Goal: Task Accomplishment & Management: Manage account settings

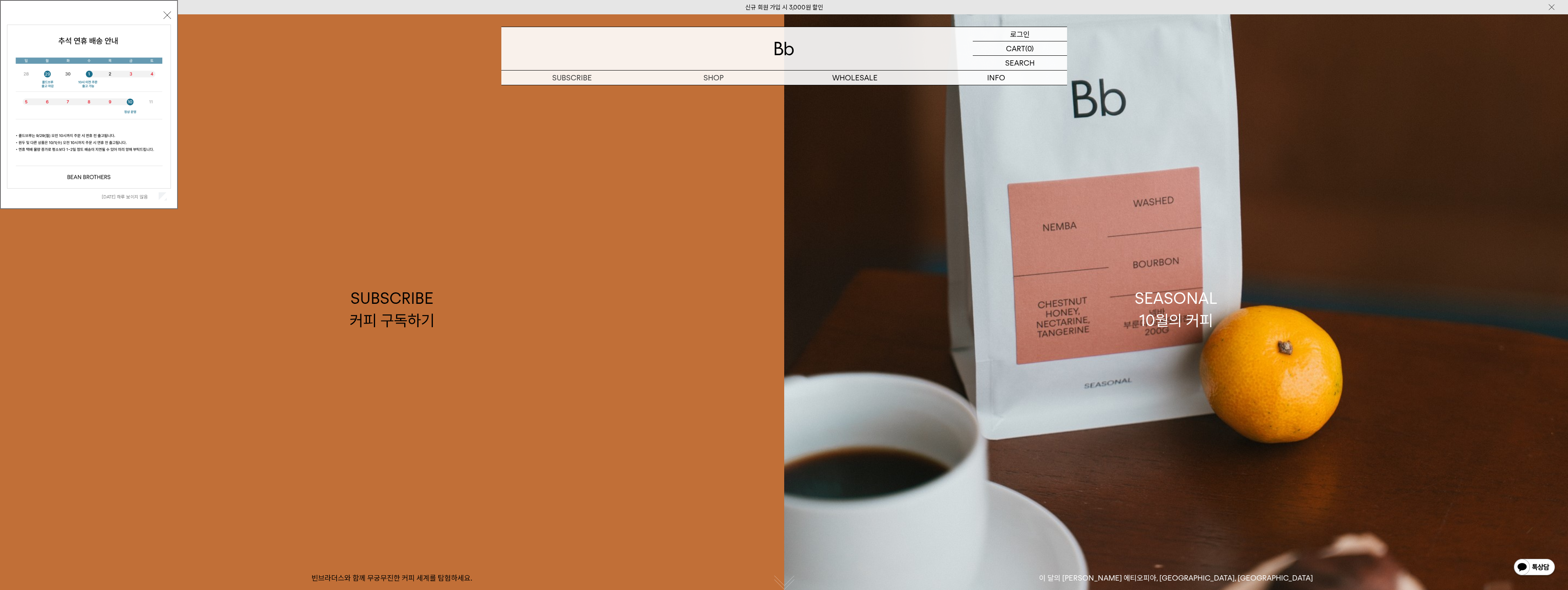
click at [1013, 31] on p "로그인" at bounding box center [1019, 33] width 20 height 14
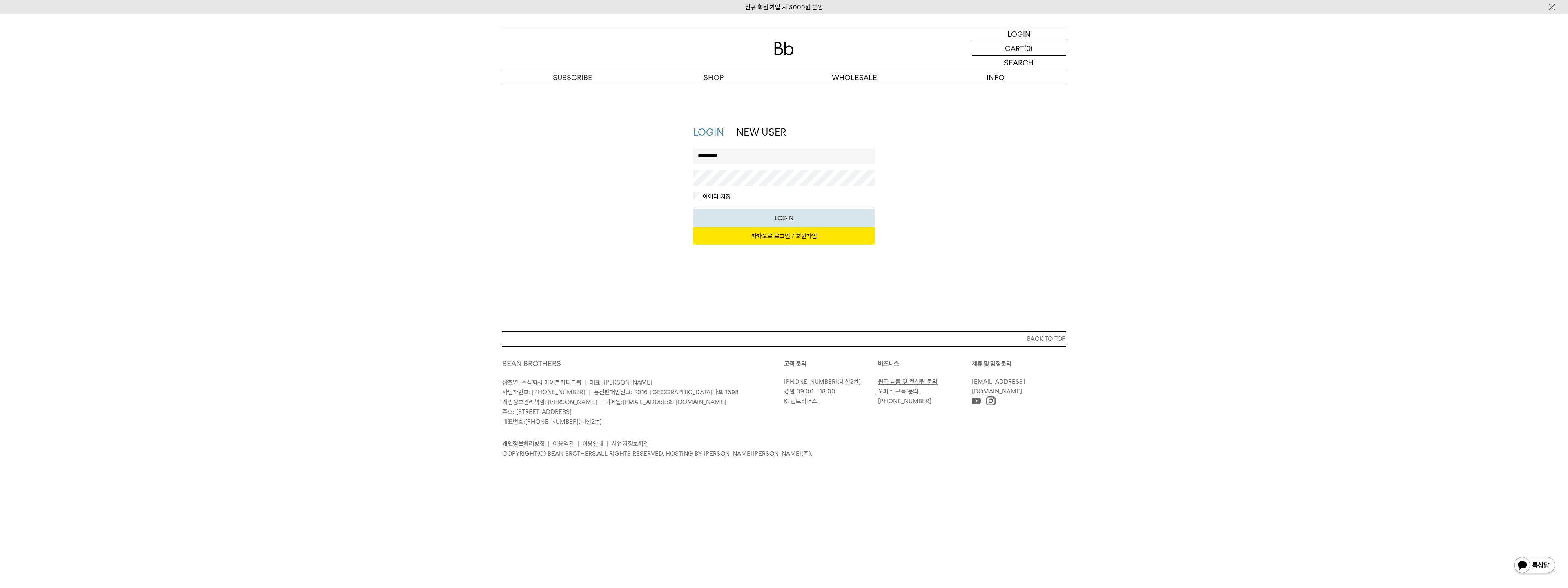
click at [693, 209] on button "LOGIN" at bounding box center [784, 217] width 183 height 18
click at [667, 180] on div "LOGIN NEW USER 지금 가입하시면 3,000원 쿠폰과 매월 회원 전용 커피 혜택을 드려요. 카카오로 로그인 / 회원가입 아이디로 로그…" at bounding box center [784, 189] width 572 height 128
click at [693, 209] on button "LOGIN" at bounding box center [784, 217] width 183 height 18
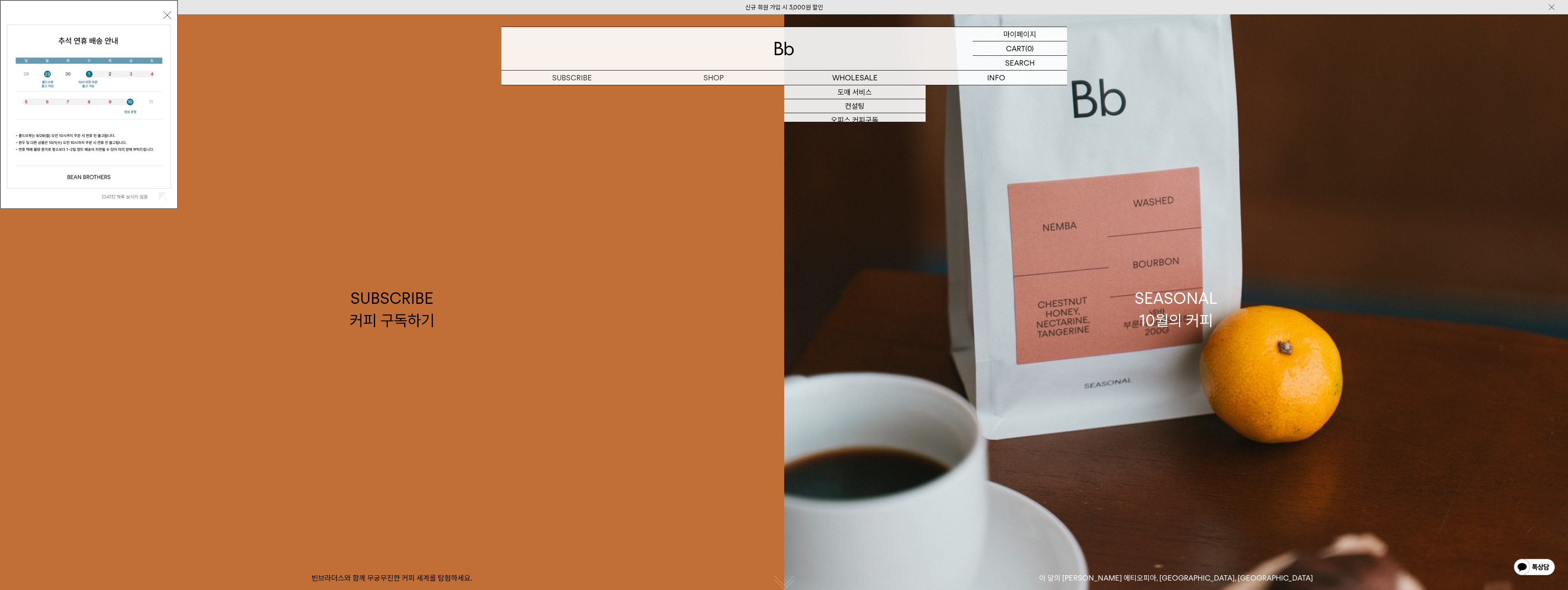
click at [1025, 33] on p "마이페이지" at bounding box center [1019, 33] width 33 height 14
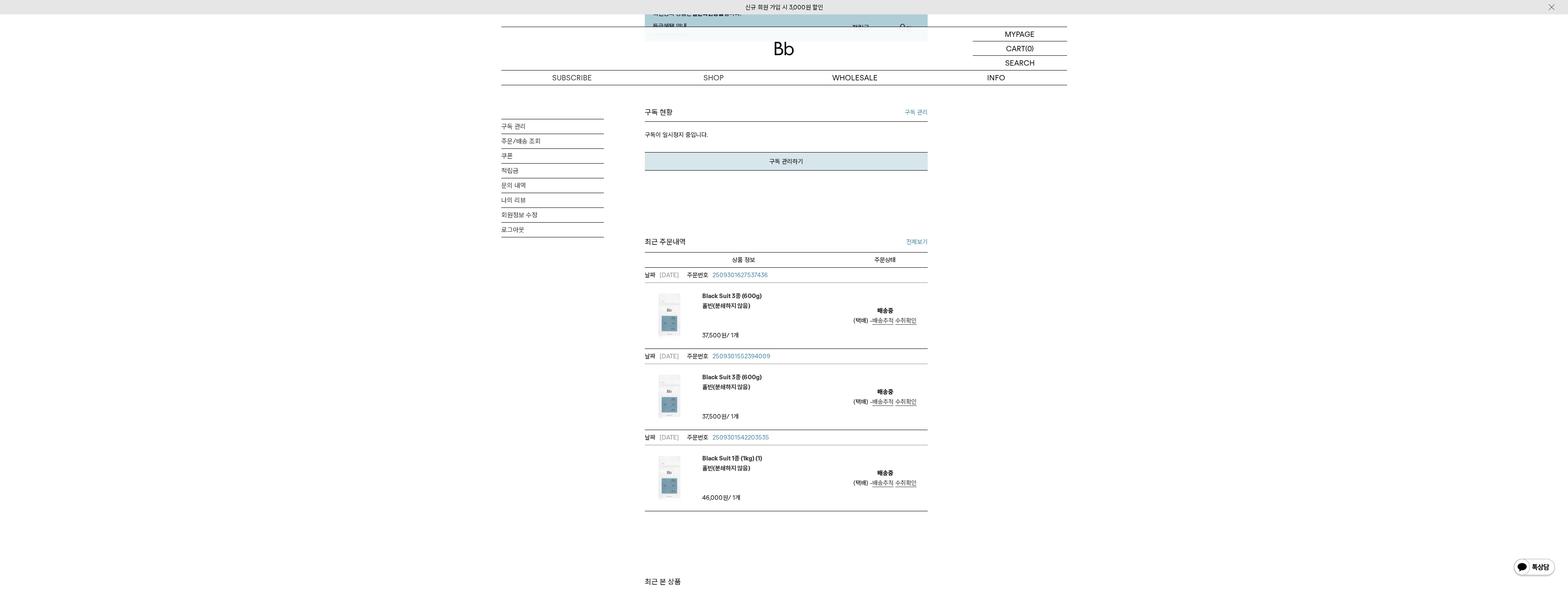
scroll to position [205, 0]
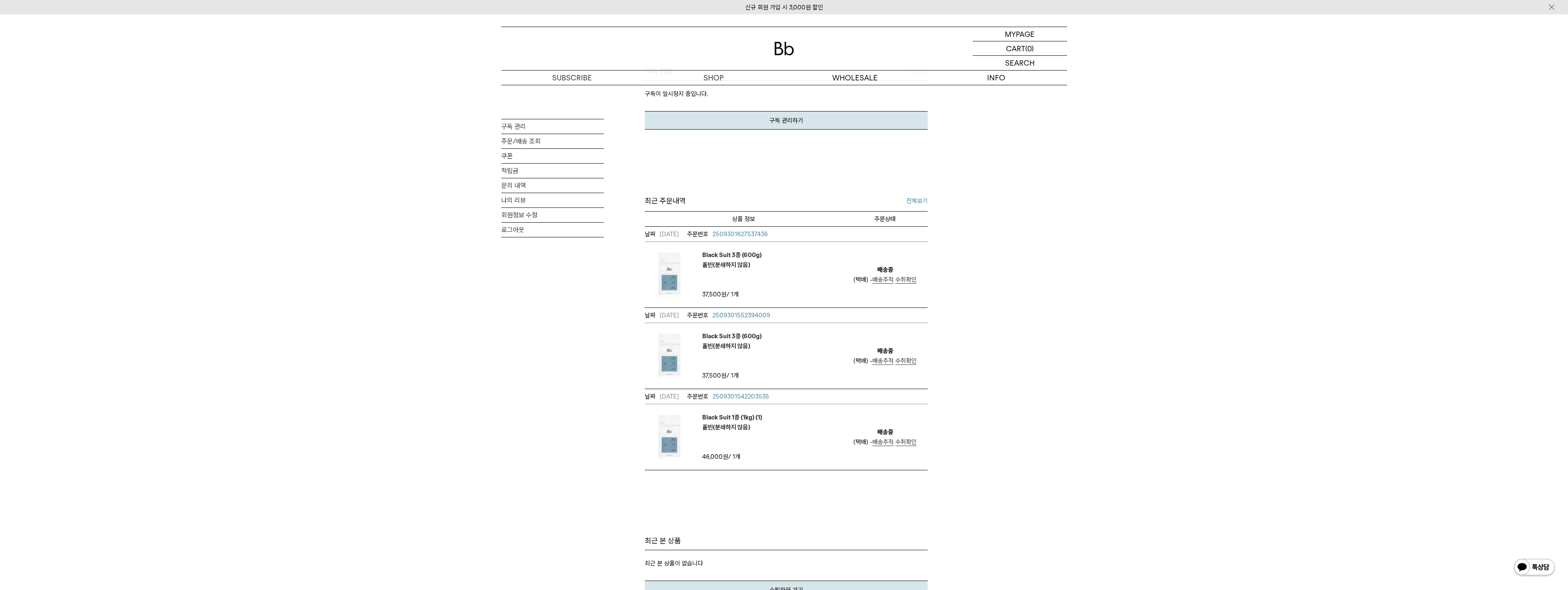
click at [52, 413] on div "MY PAGE 구독 관리 주문/배송 조회 쿠폰 적립금 문의 내역 나의 리뷰 회원정보 수정 로그아웃 [PERSON_NAME] 안녕하세요! 회원님…" at bounding box center [784, 239] width 1568 height 719
click at [55, 340] on div "MY PAGE 구독 관리 주문/배송 조회 쿠폰 적립금 문의 내역 나의 리뷰 회원정보 수정 로그아웃 [PERSON_NAME] 안녕하세요! 회원님…" at bounding box center [784, 239] width 1568 height 719
